Goal: Obtain resource: Obtain resource

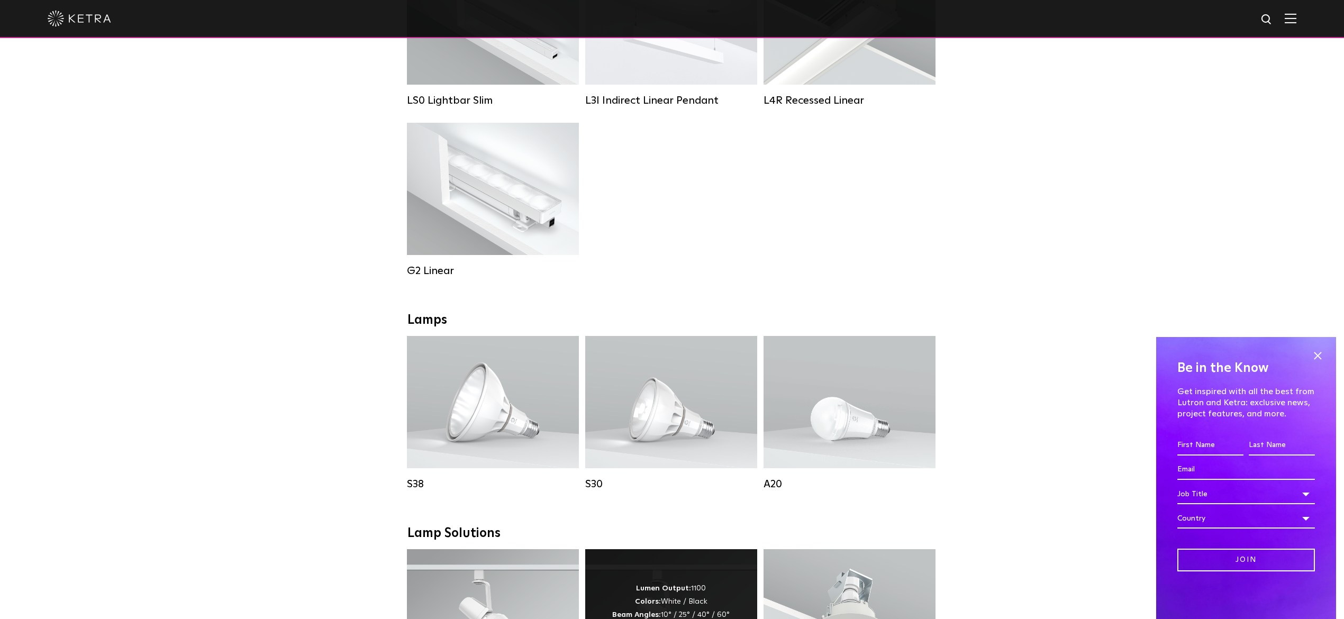
scroll to position [705, 0]
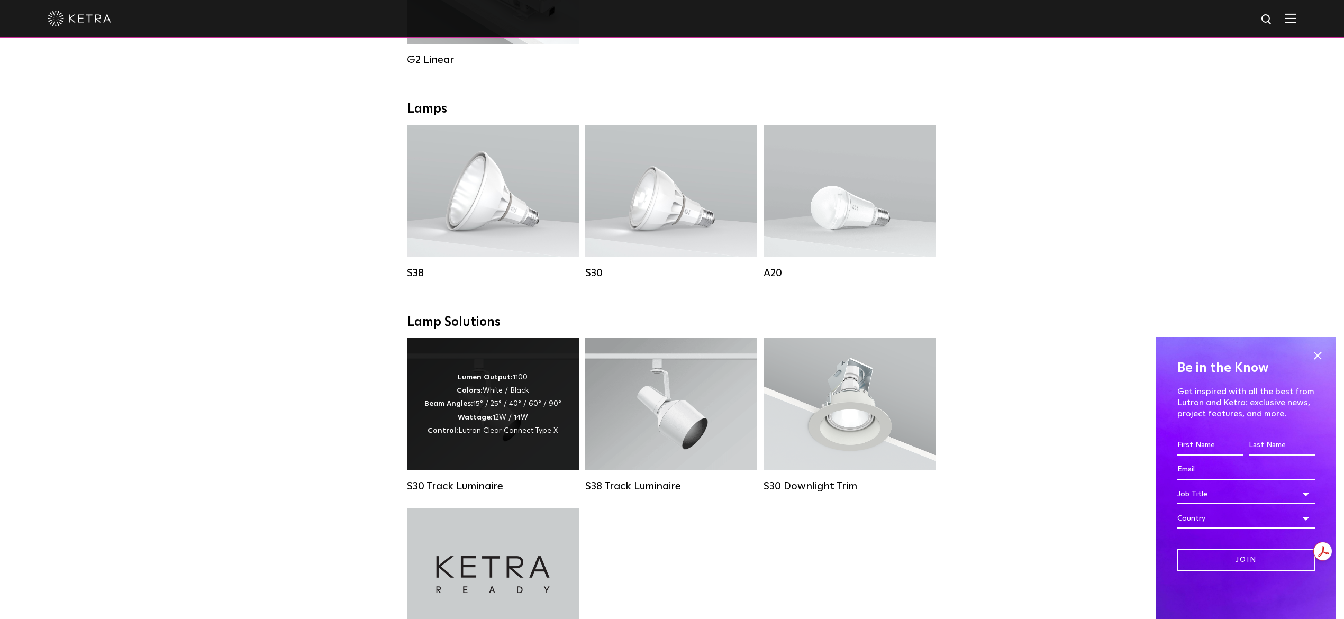
click at [513, 448] on div "Lumen Output: 1100 Colors: White / Black Beam Angles: 15° / 25° / 40° / 60° / 9…" at bounding box center [493, 404] width 172 height 132
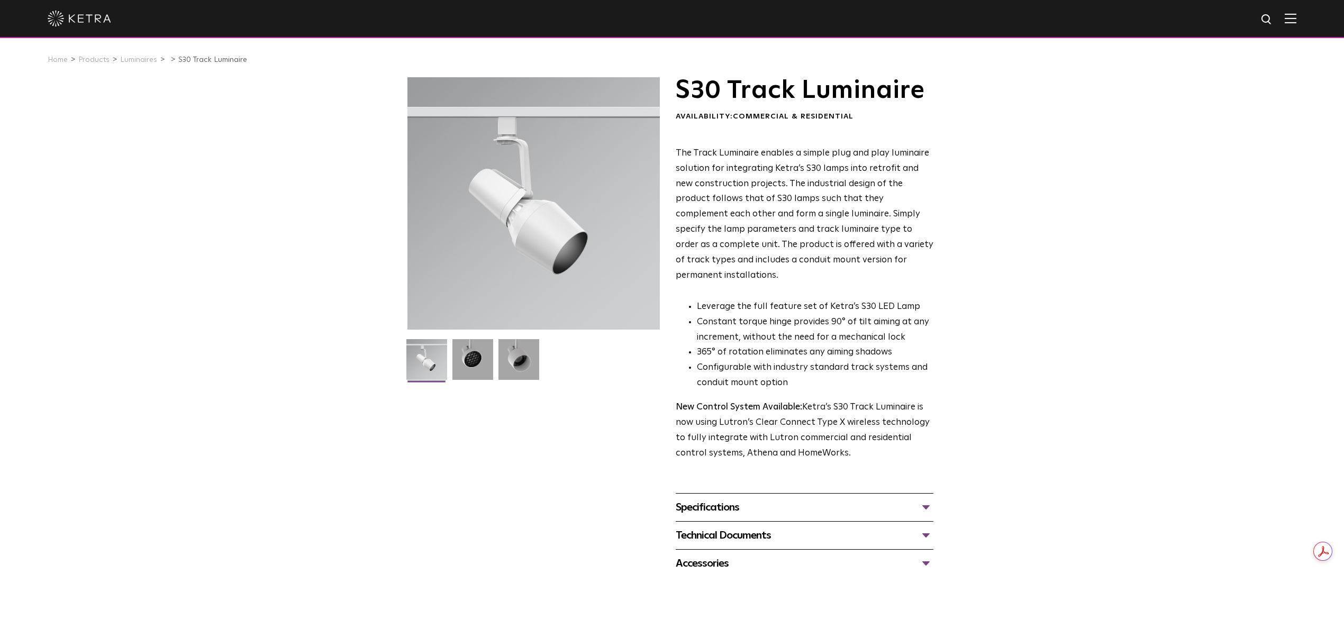
click at [1222, 232] on div "S30 Track Luminaire Availability: Commercial & Residential The Track Luminaire …" at bounding box center [672, 327] width 1344 height 500
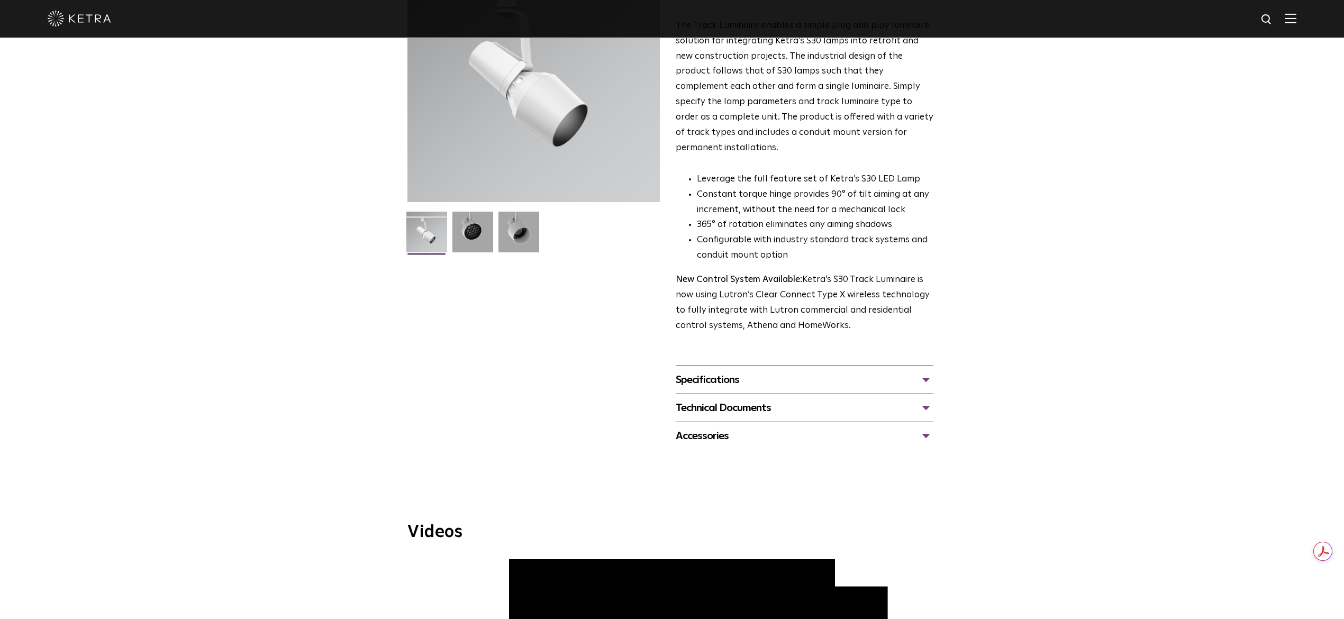
scroll to position [141, 0]
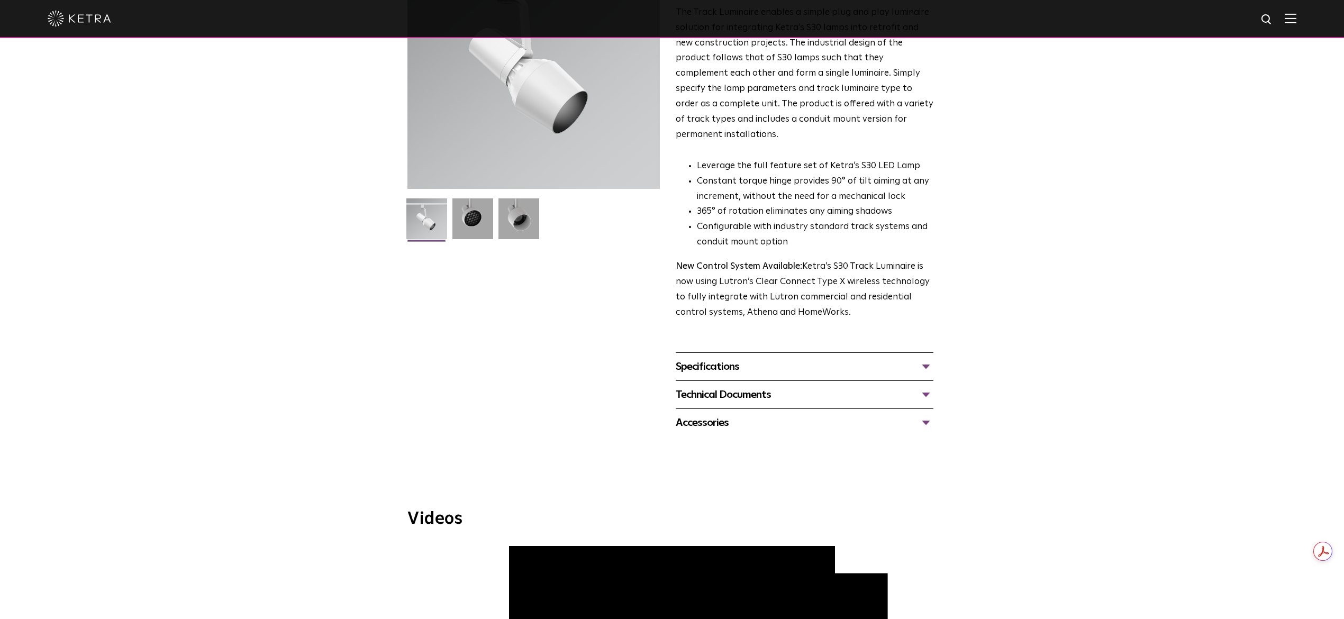
click at [930, 358] on div "Specifications" at bounding box center [805, 366] width 258 height 17
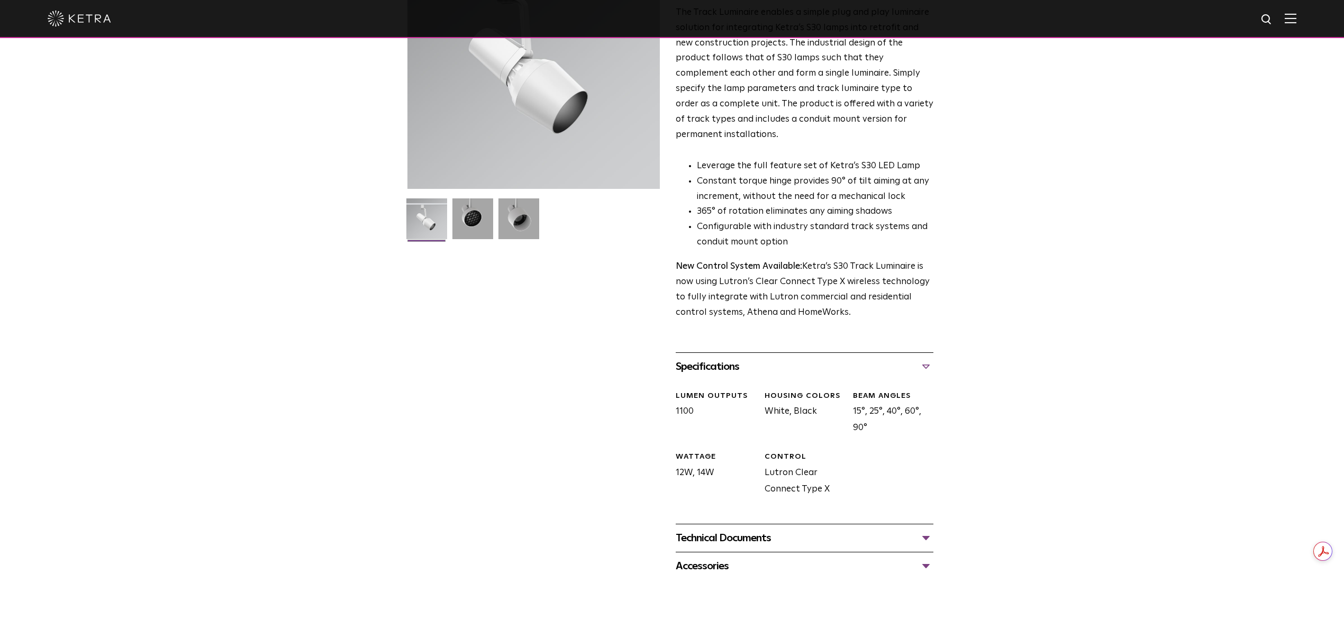
click at [744, 530] on div "Technical Documents" at bounding box center [805, 538] width 258 height 17
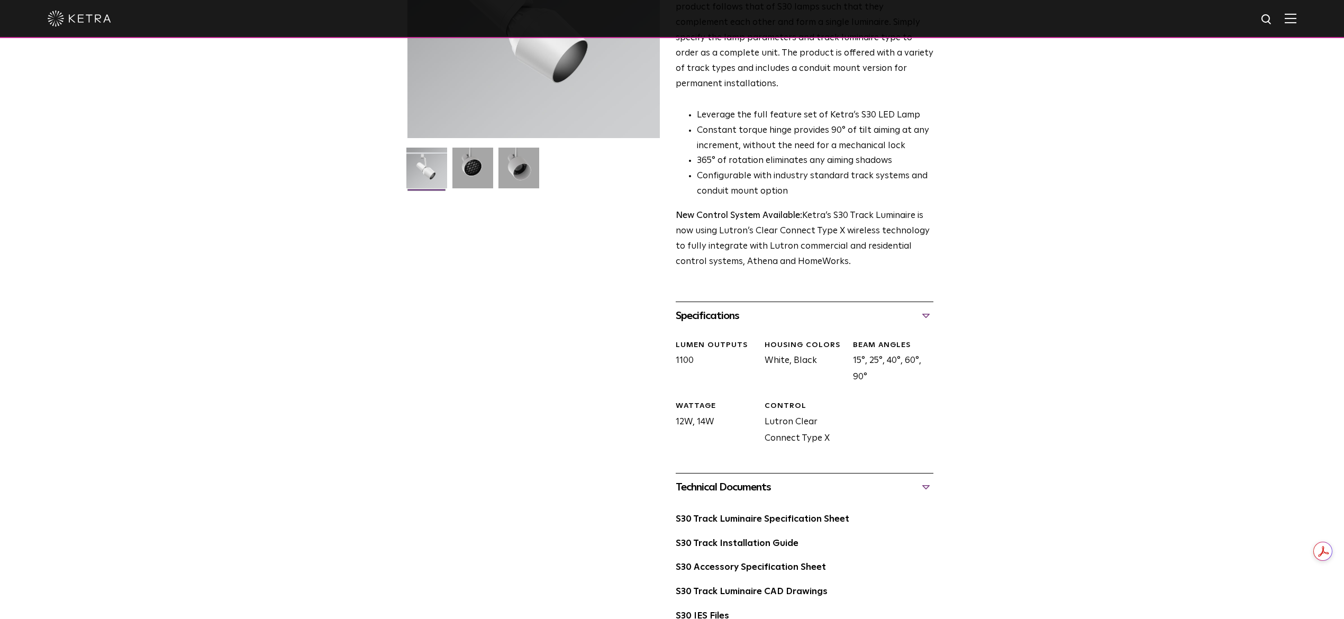
scroll to position [282, 0]
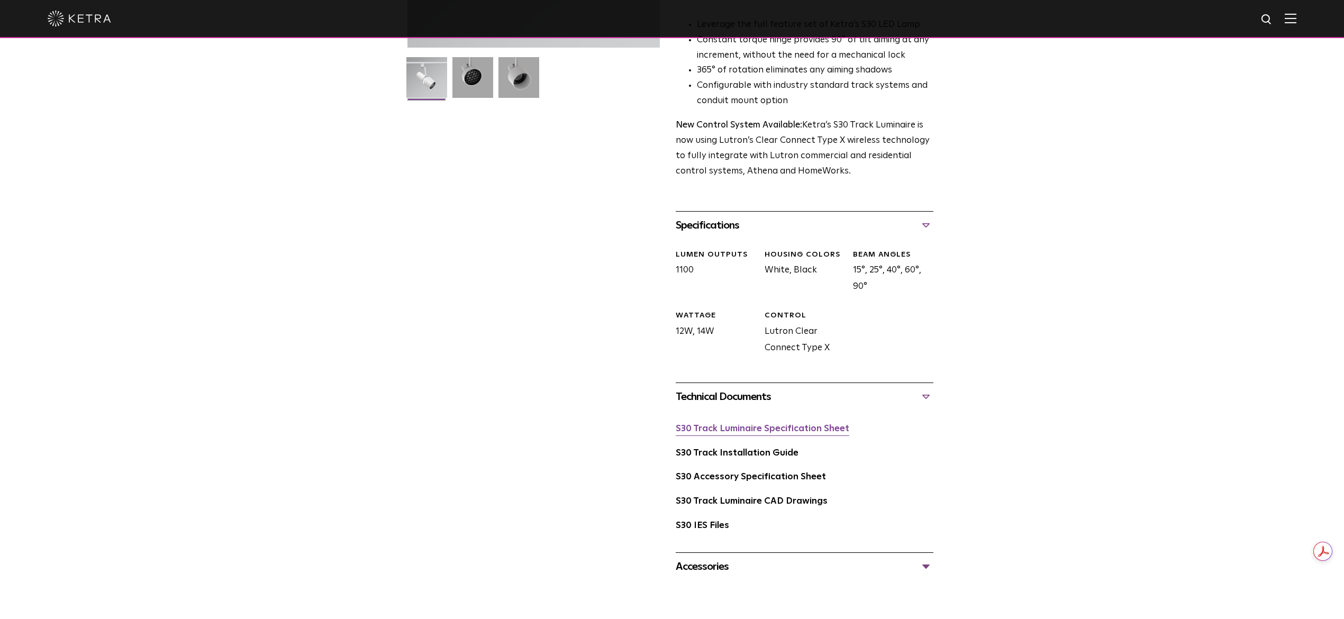
click at [736, 424] on link "S30 Track Luminaire Specification Sheet" at bounding box center [763, 428] width 174 height 9
